Goal: Transaction & Acquisition: Subscribe to service/newsletter

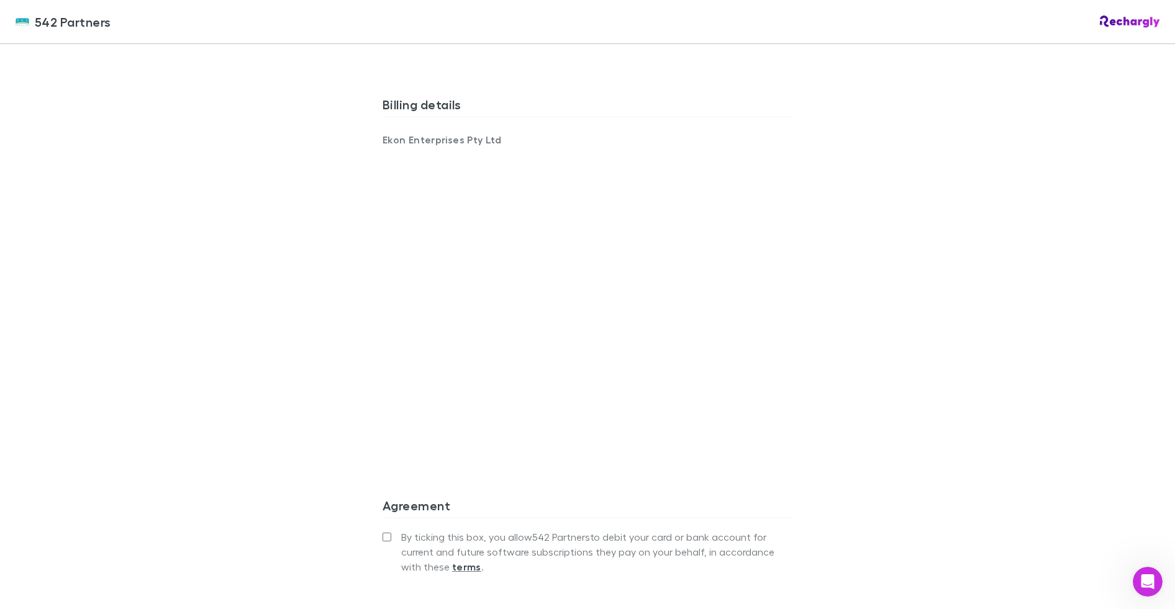
click at [320, 314] on div "542 Partners 542 Partners Software subscriptions agreement 542 Partners has par…" at bounding box center [587, 304] width 1175 height 609
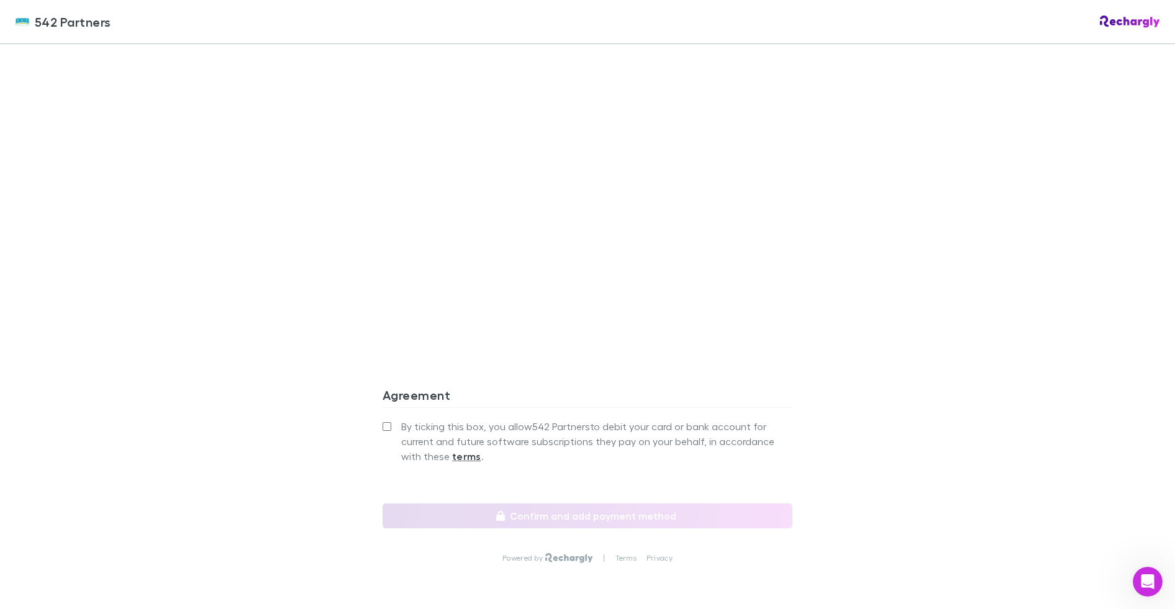
click at [387, 419] on label "By ticking this box, you allow 542 Partners to debit your card or bank account …" at bounding box center [588, 441] width 410 height 45
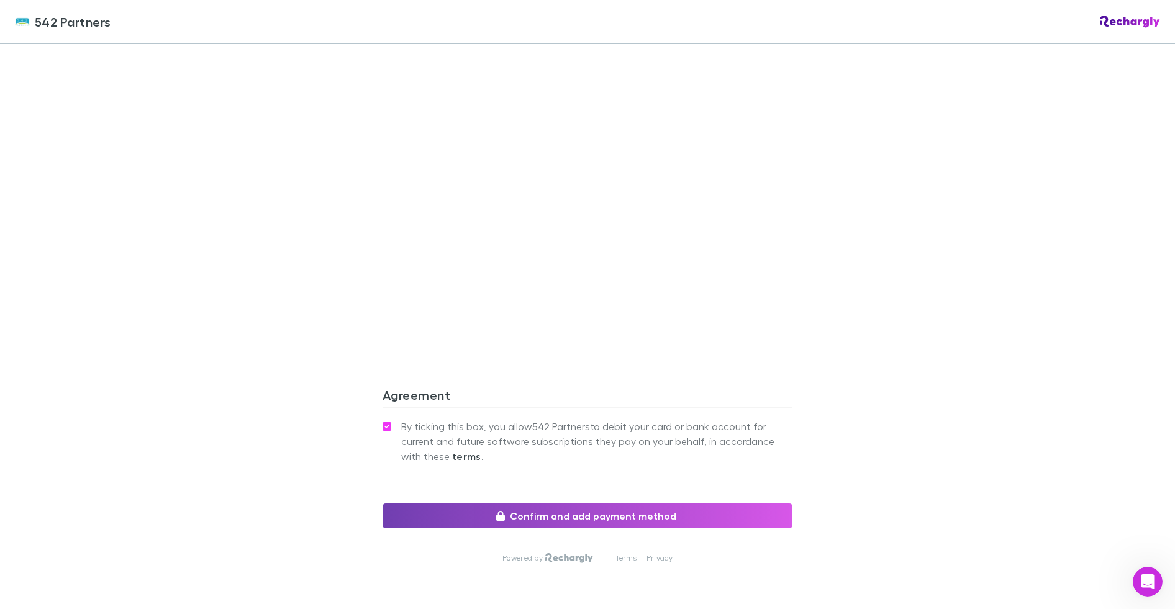
click at [451, 504] on button "Confirm and add payment method" at bounding box center [588, 516] width 410 height 25
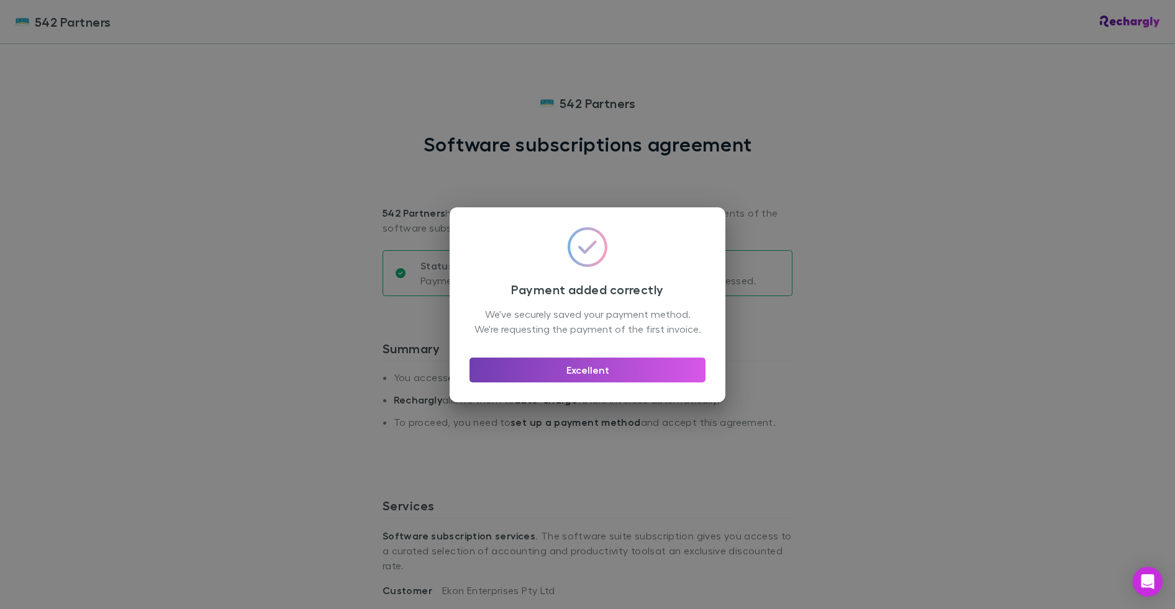
click at [602, 379] on button "Excellent" at bounding box center [588, 370] width 236 height 25
